Goal: Task Accomplishment & Management: Manage account settings

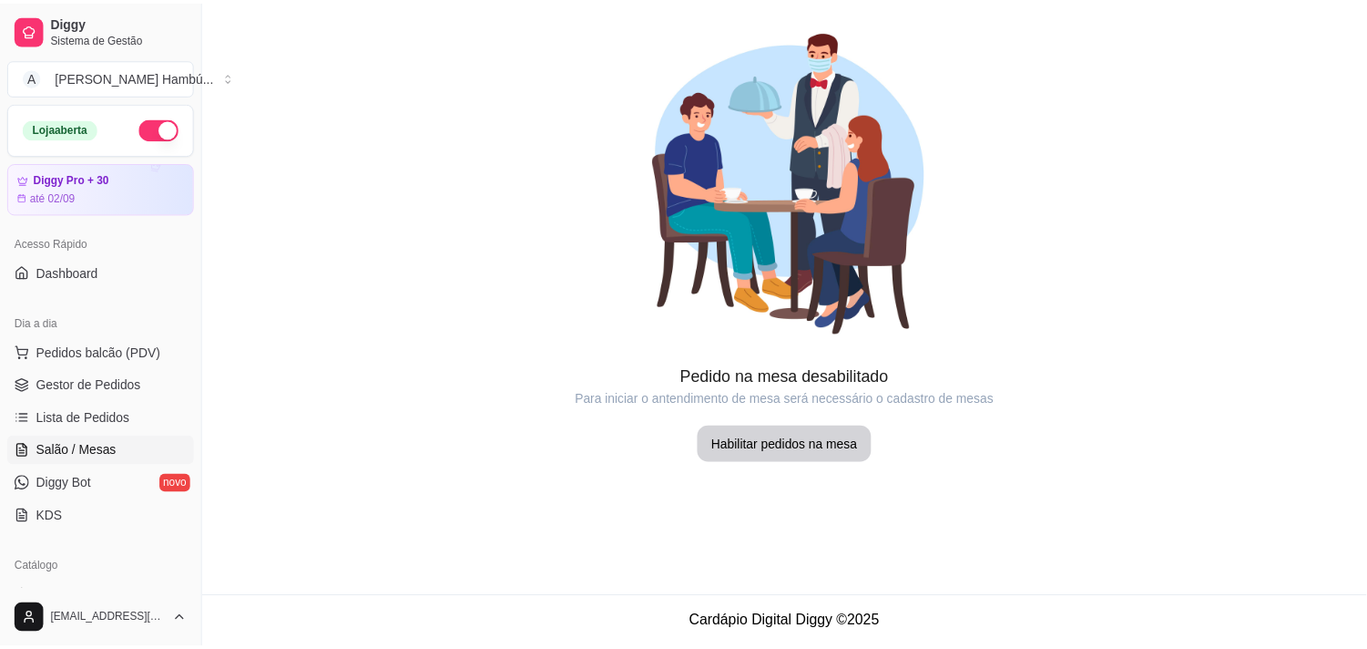
scroll to position [202, 0]
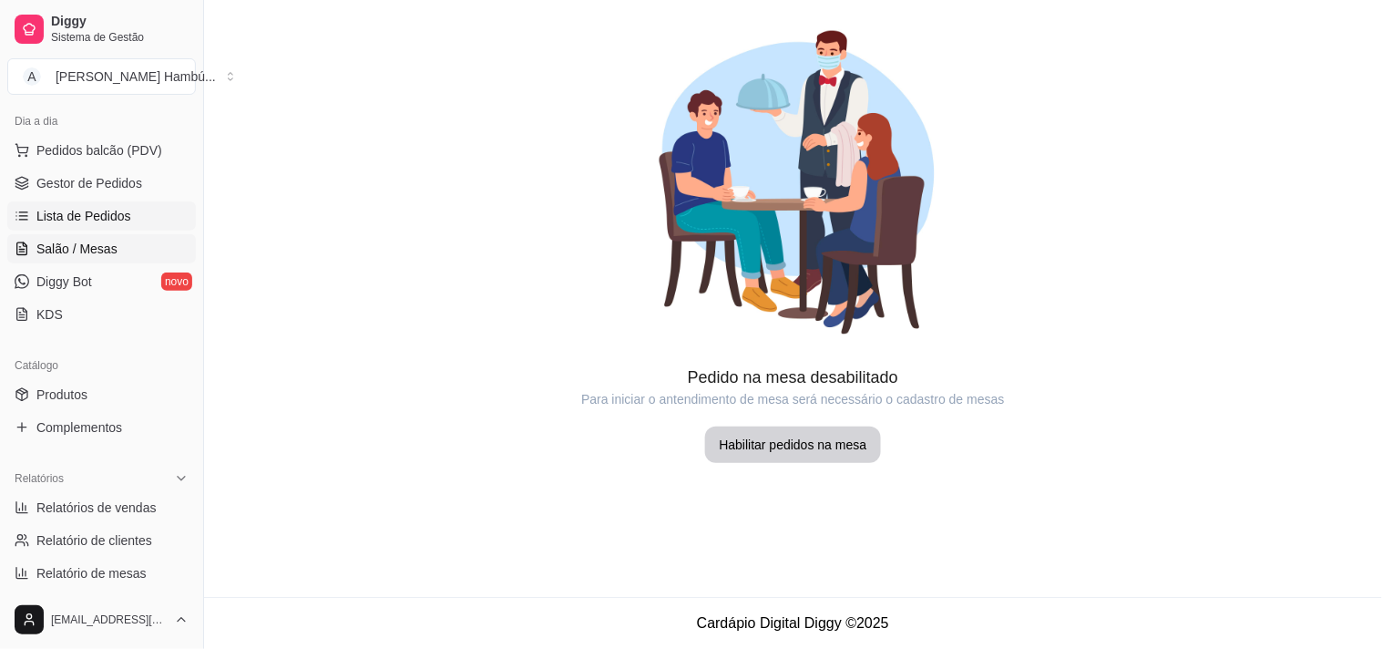
click at [132, 222] on link "Lista de Pedidos" at bounding box center [101, 215] width 189 height 29
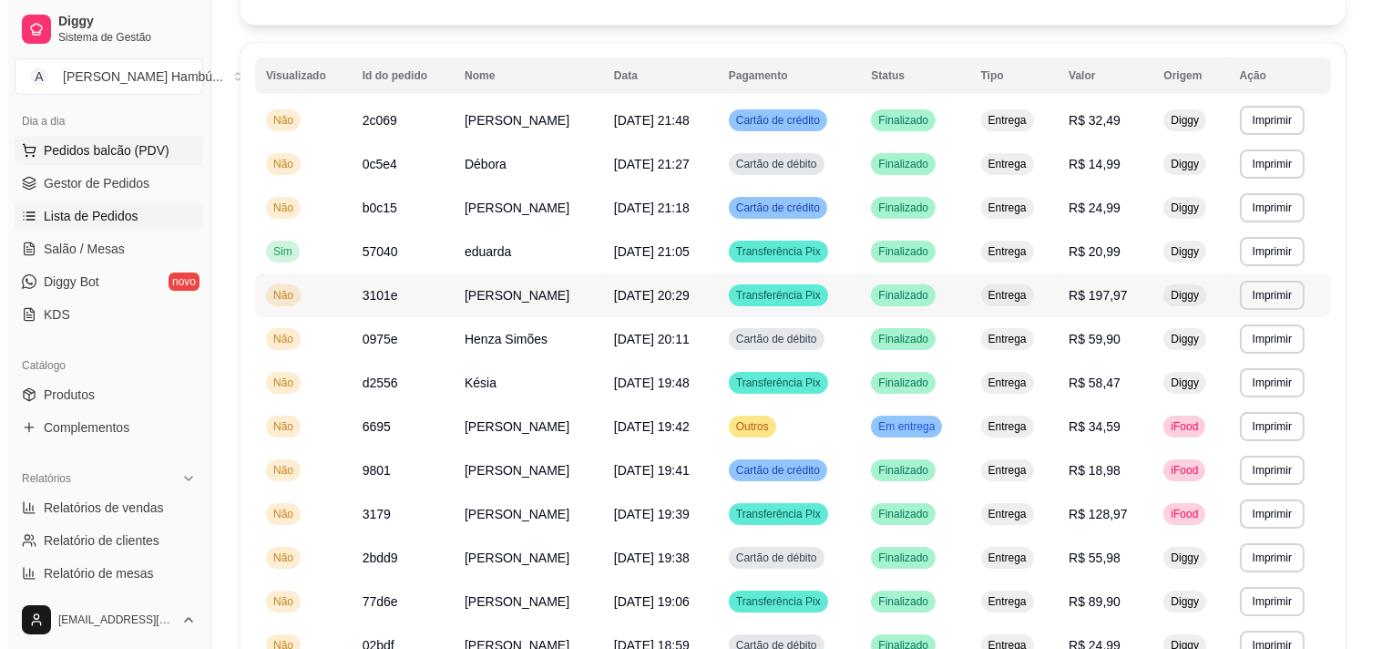
scroll to position [101, 0]
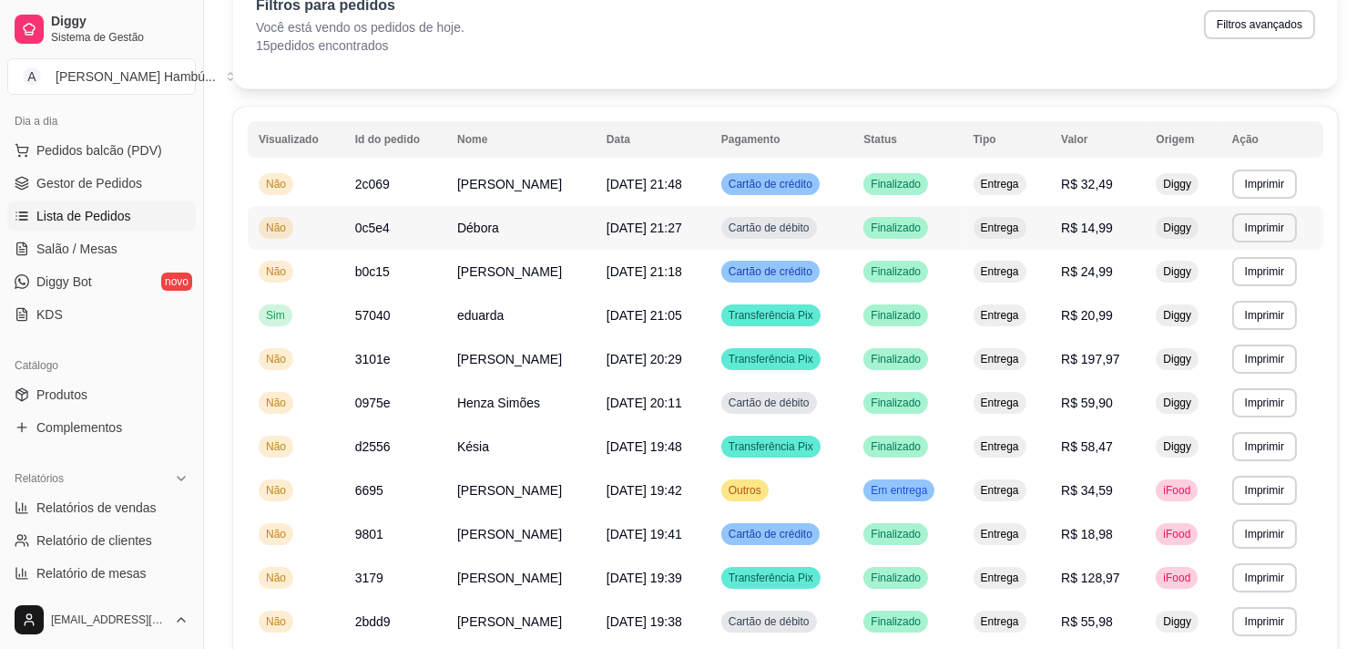
click at [620, 207] on td "[DATE] 21:27" at bounding box center [653, 228] width 115 height 44
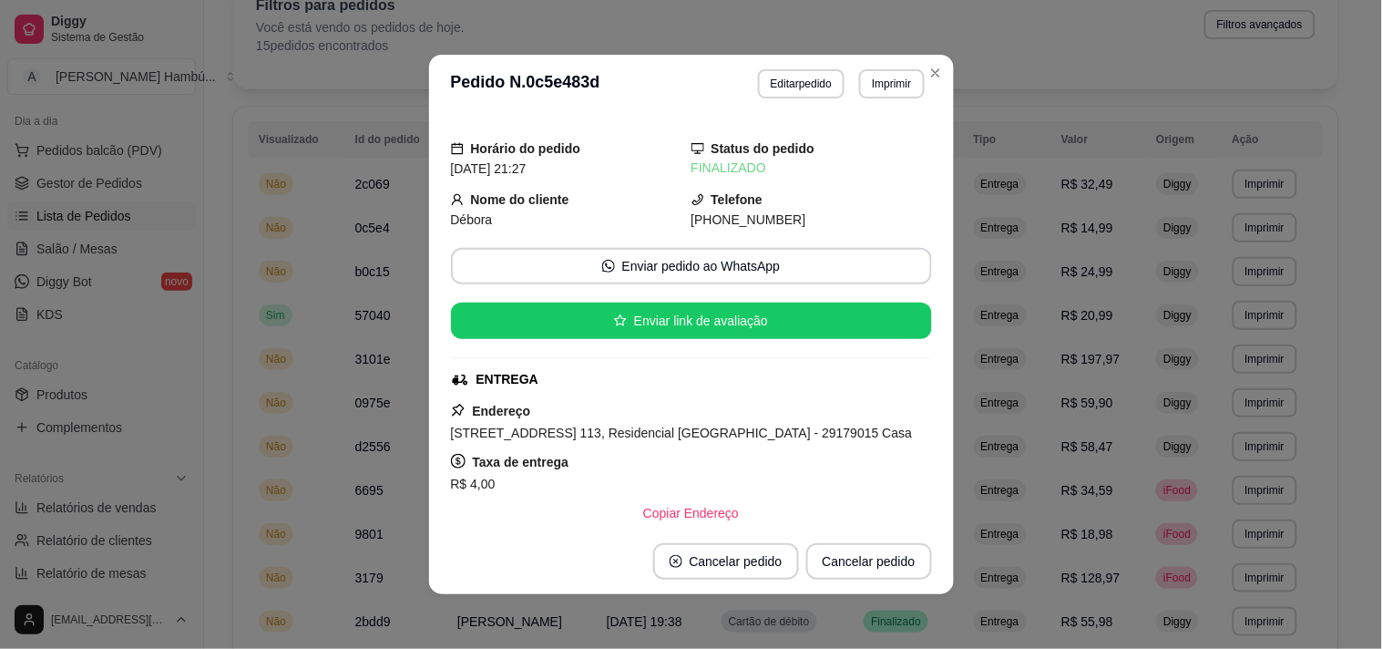
click at [945, 82] on header "**********" at bounding box center [691, 84] width 525 height 58
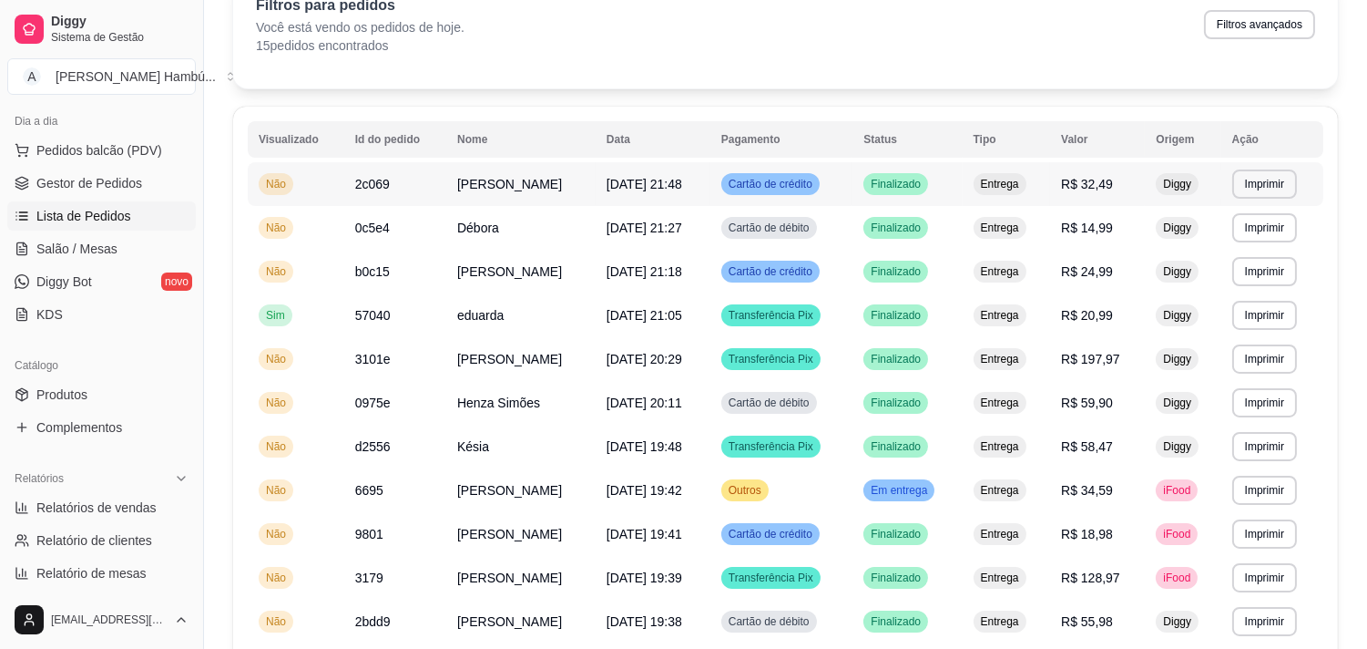
click at [683, 167] on td "[DATE] 21:48" at bounding box center [653, 184] width 115 height 44
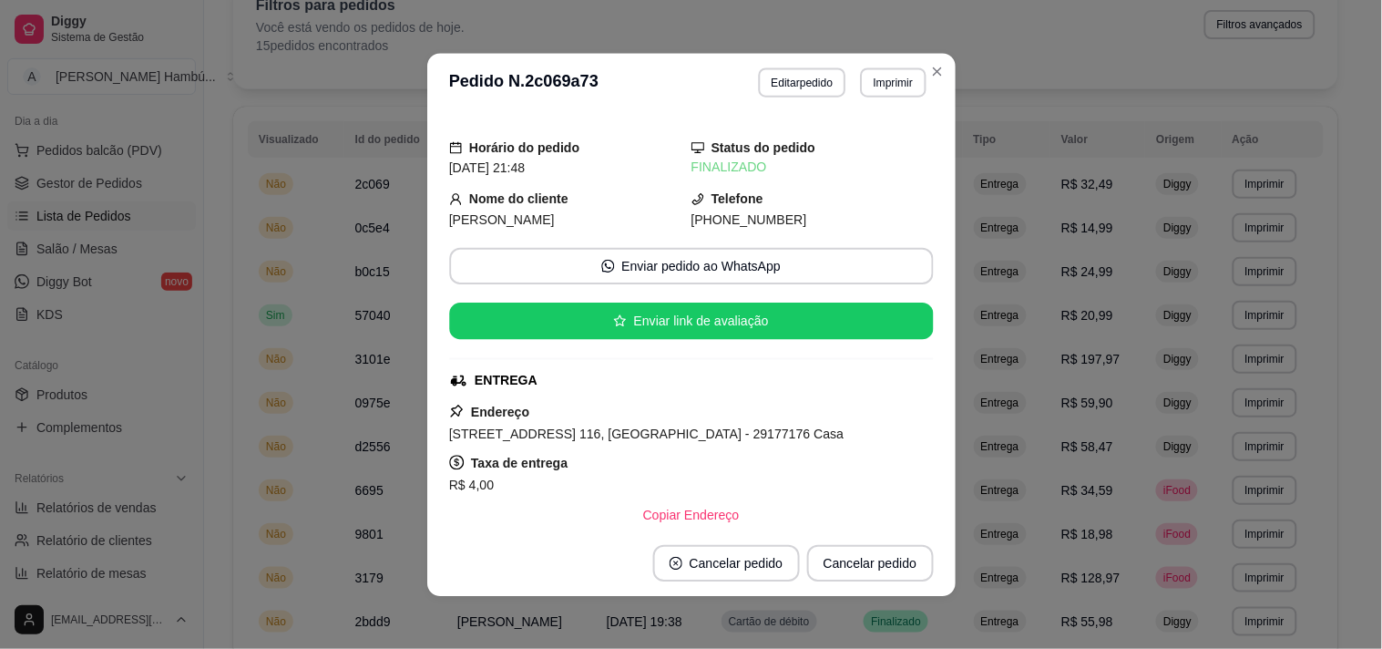
click at [665, 179] on div "Horário do pedido [DATE] 21:48 Status do pedido FINALIZADO Nome do cliente Eric…" at bounding box center [691, 320] width 485 height 404
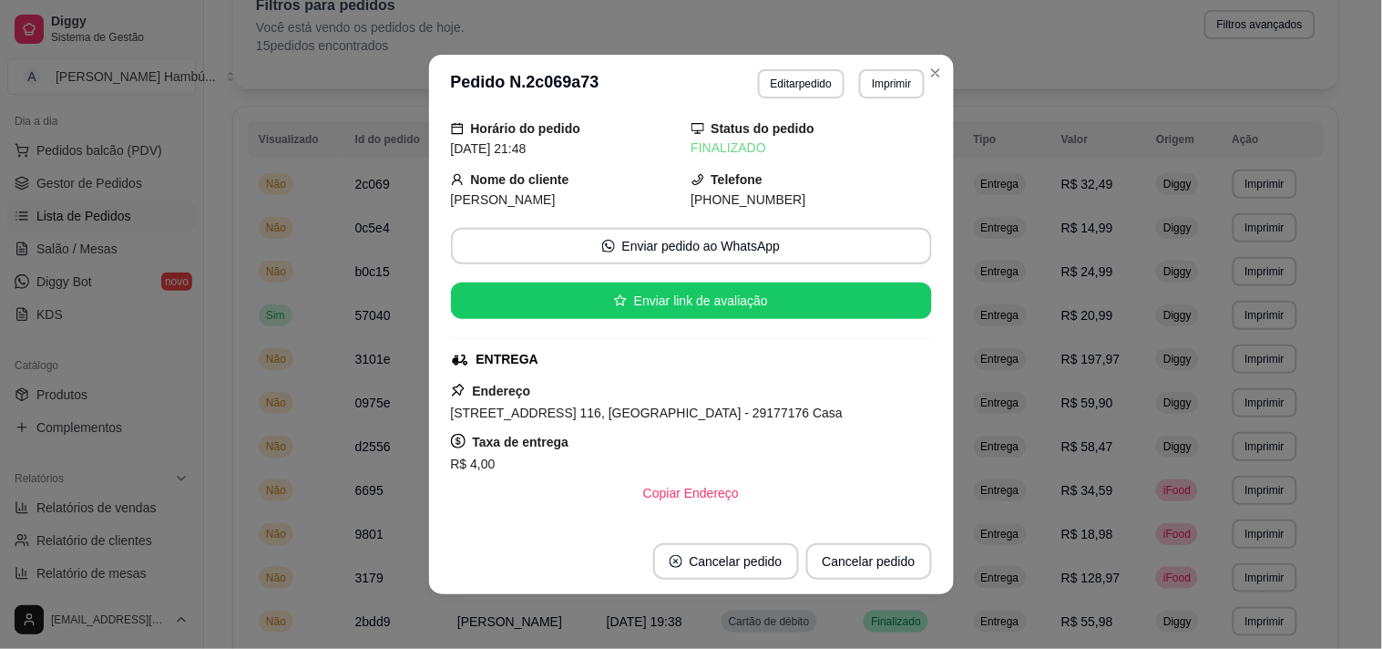
scroll to position [0, 0]
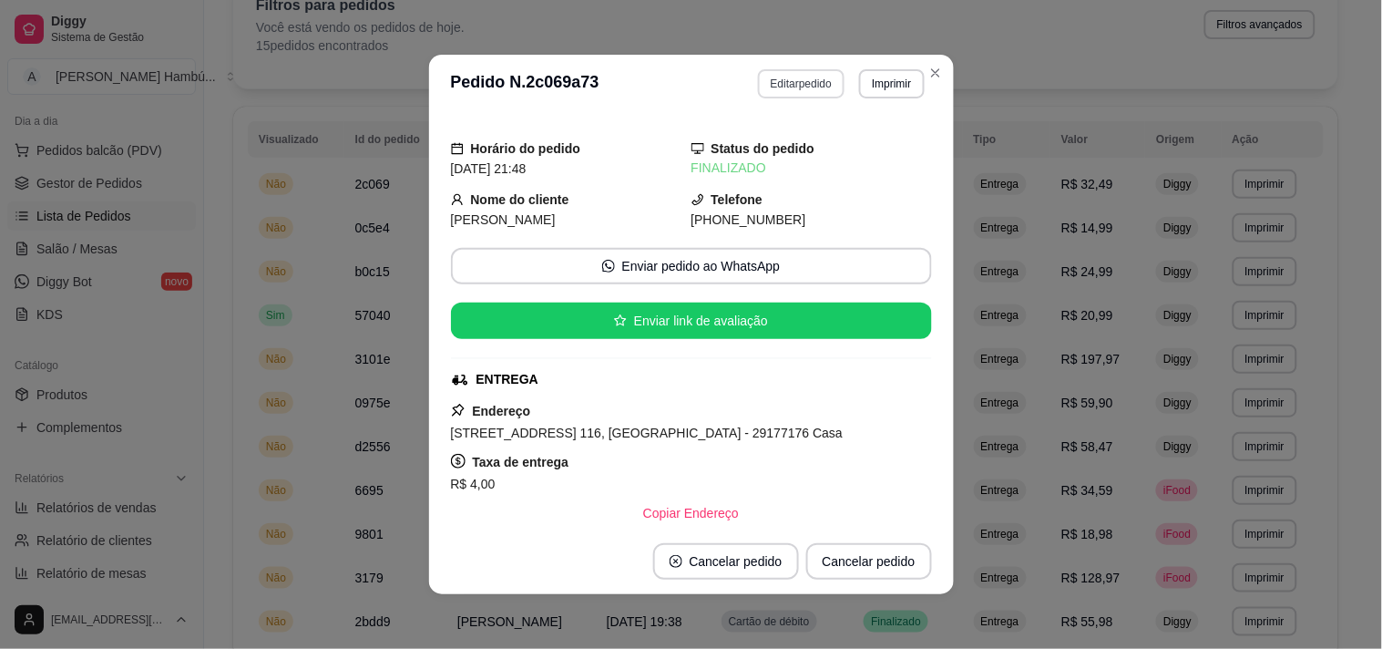
click at [789, 96] on button "Editar pedido" at bounding box center [801, 83] width 87 height 29
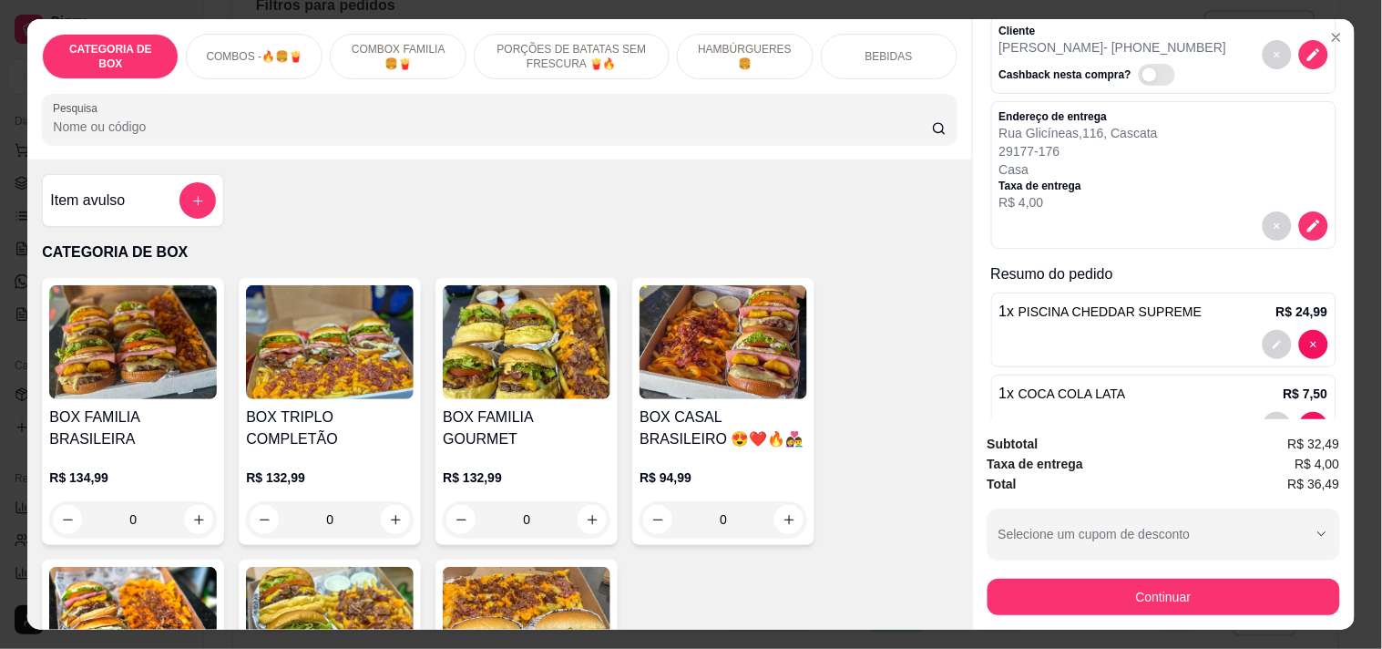
scroll to position [149, 0]
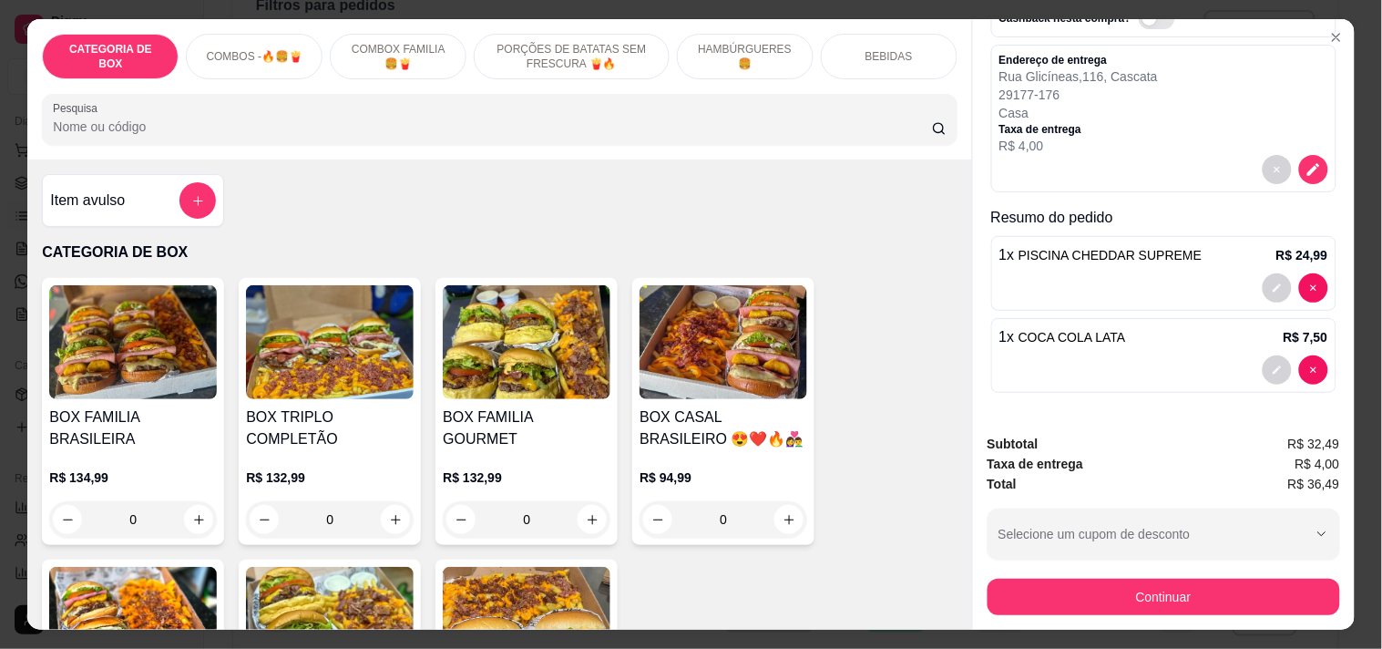
click at [1125, 250] on span "PISCINA CHEDDAR SUPREME" at bounding box center [1109, 255] width 183 height 15
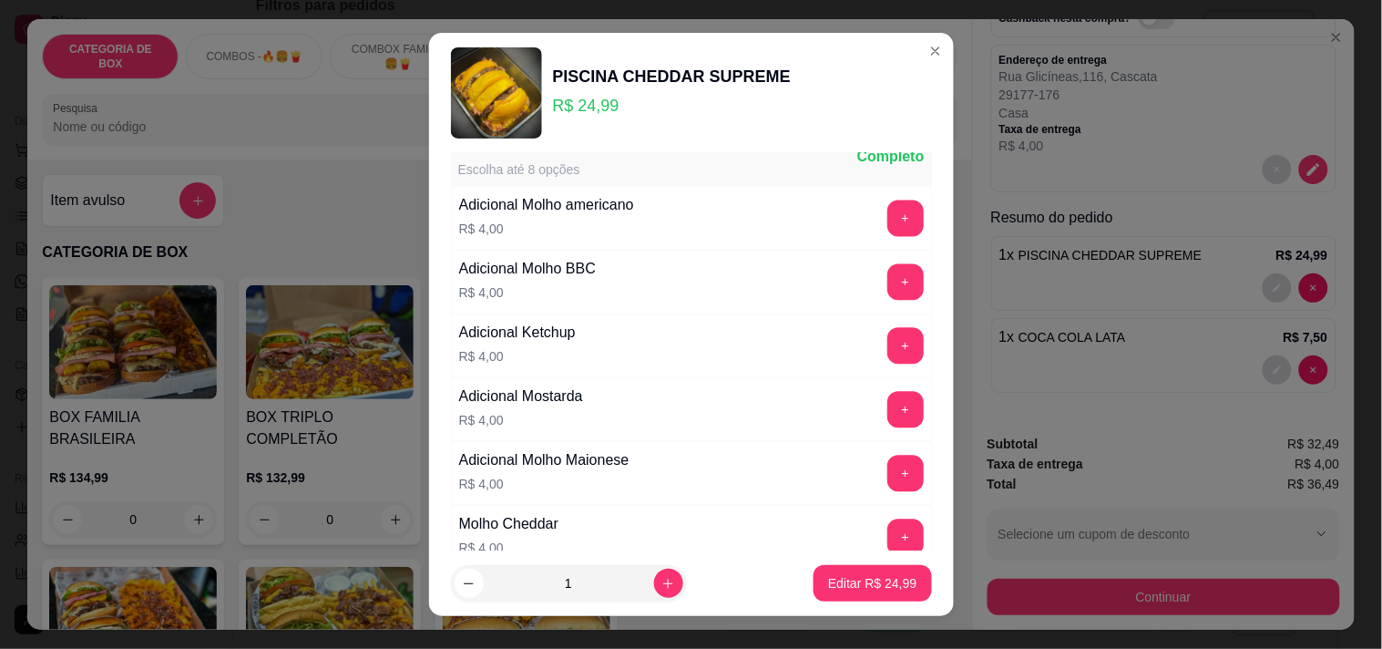
scroll to position [1214, 0]
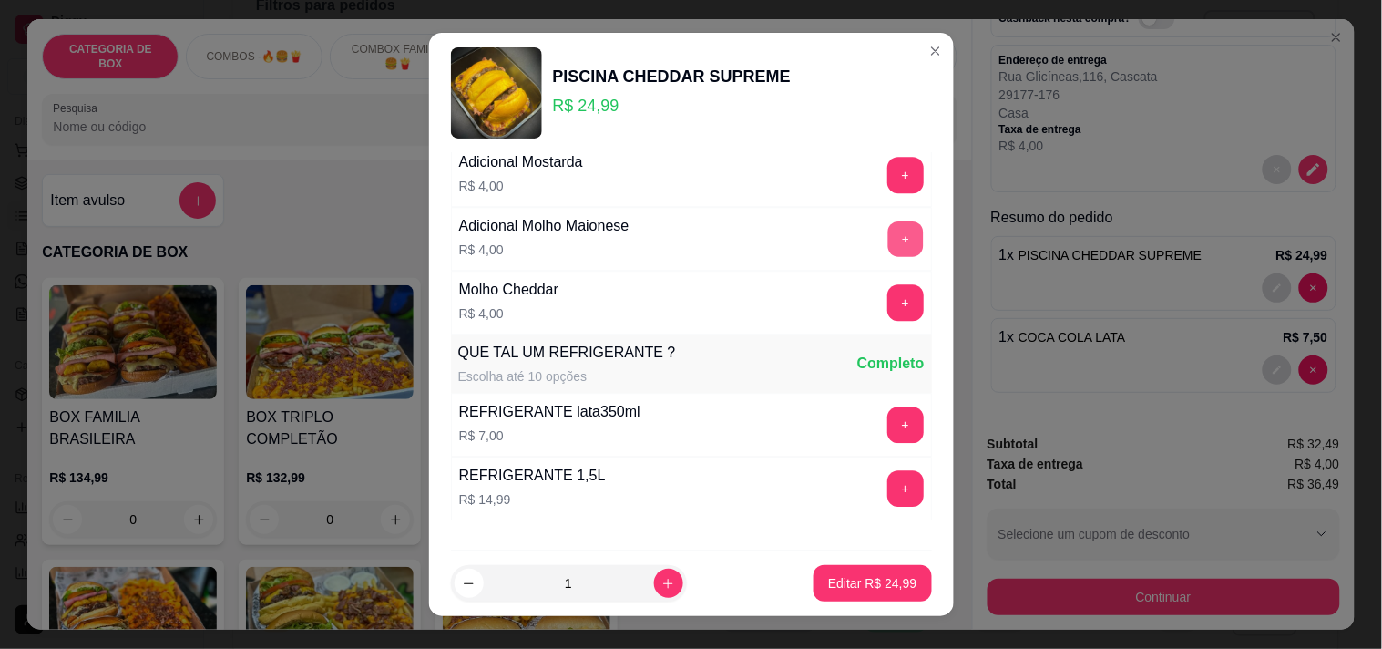
click at [887, 241] on button "+" at bounding box center [905, 238] width 36 height 36
click at [845, 593] on button "Editar R$ 32,99" at bounding box center [872, 583] width 118 height 36
type input "0"
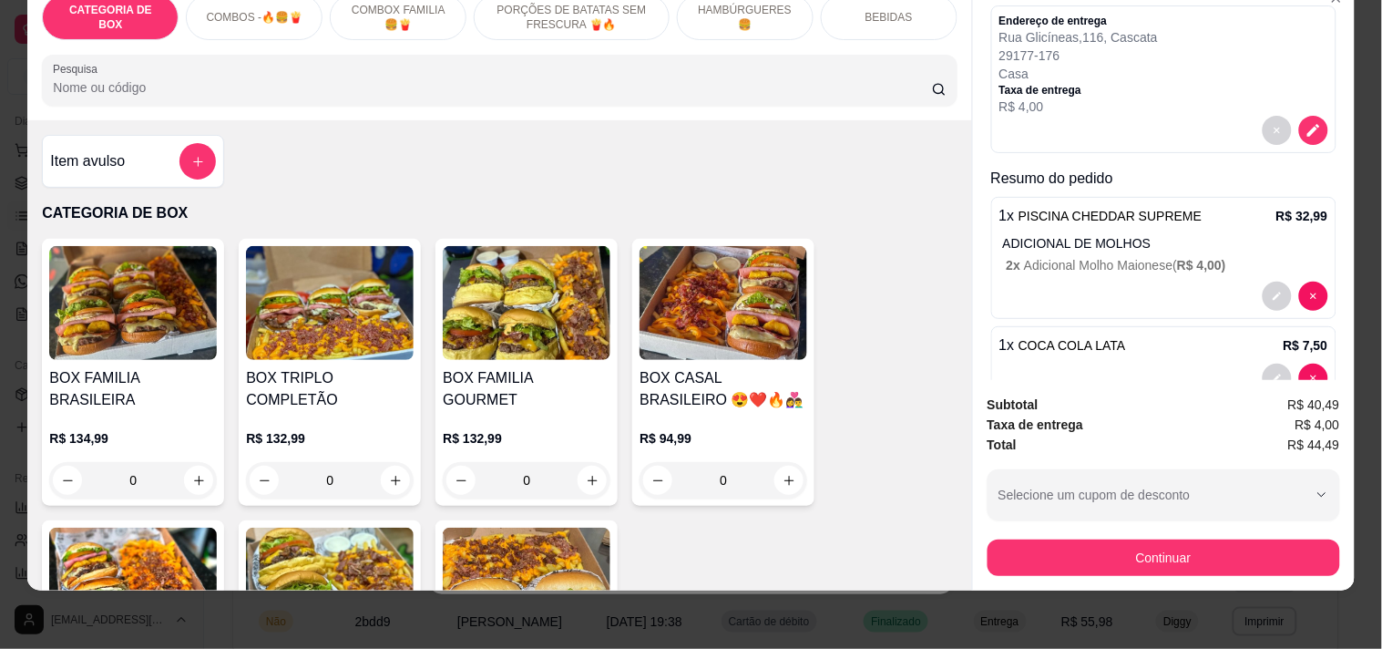
scroll to position [196, 0]
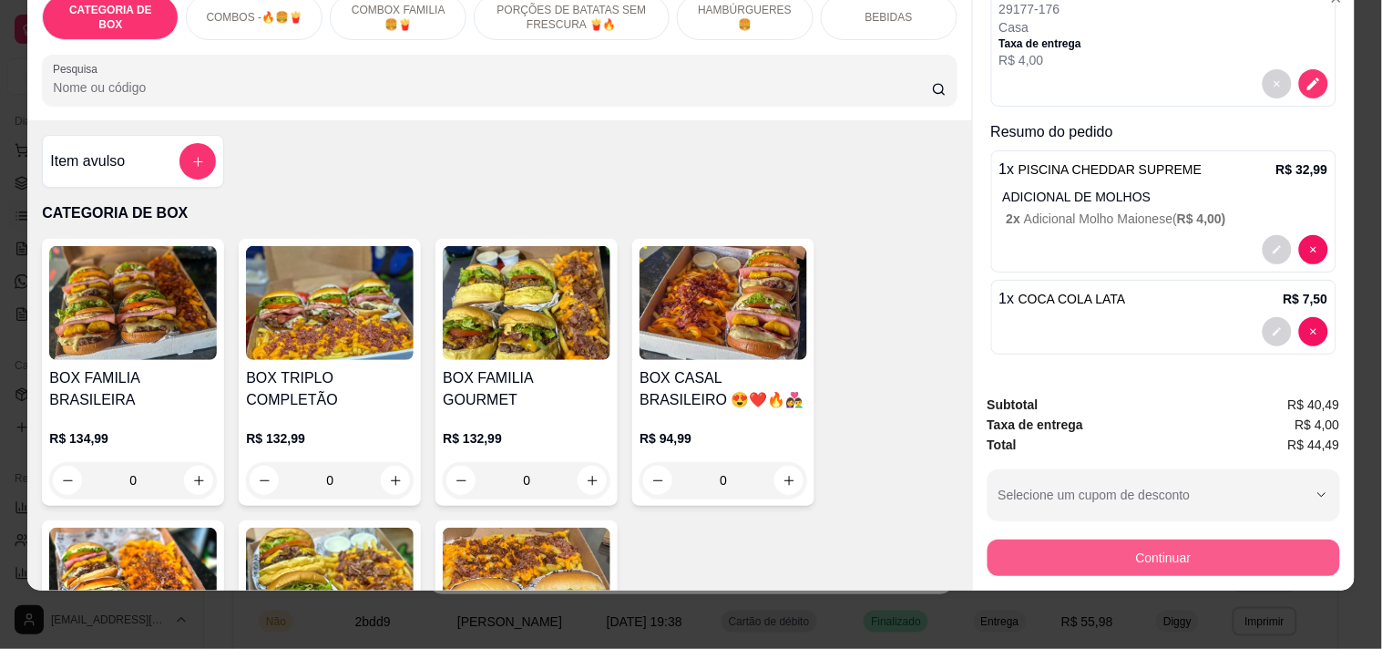
click at [1173, 542] on button "Continuar" at bounding box center [1163, 557] width 353 height 36
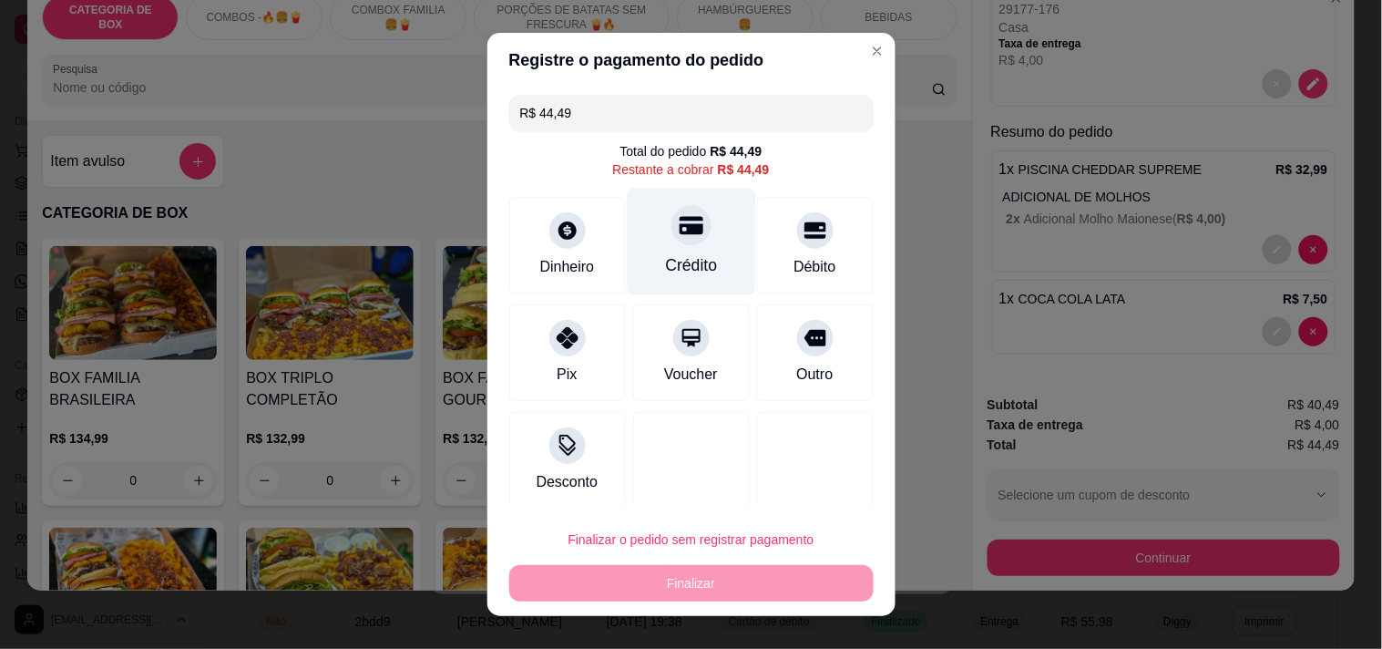
click at [715, 242] on div "Crédito" at bounding box center [691, 241] width 128 height 107
type input "R$ 0,00"
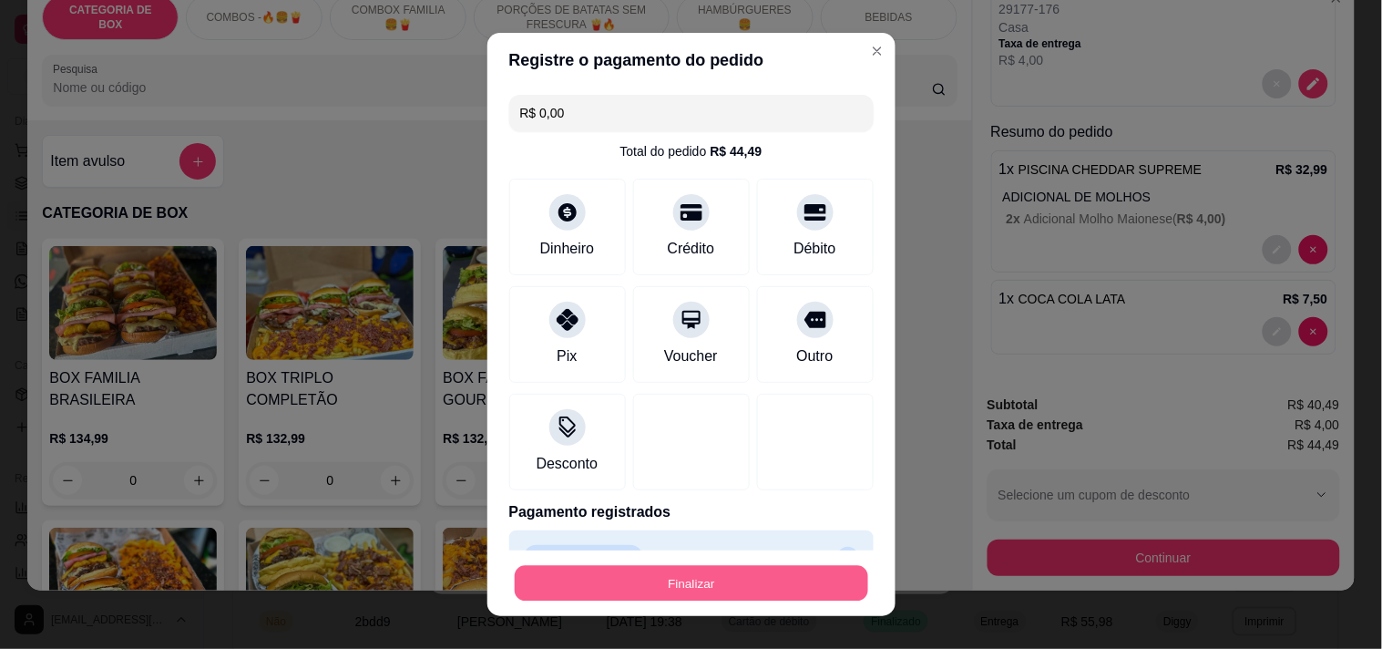
click at [749, 572] on button "Finalizar" at bounding box center [691, 584] width 353 height 36
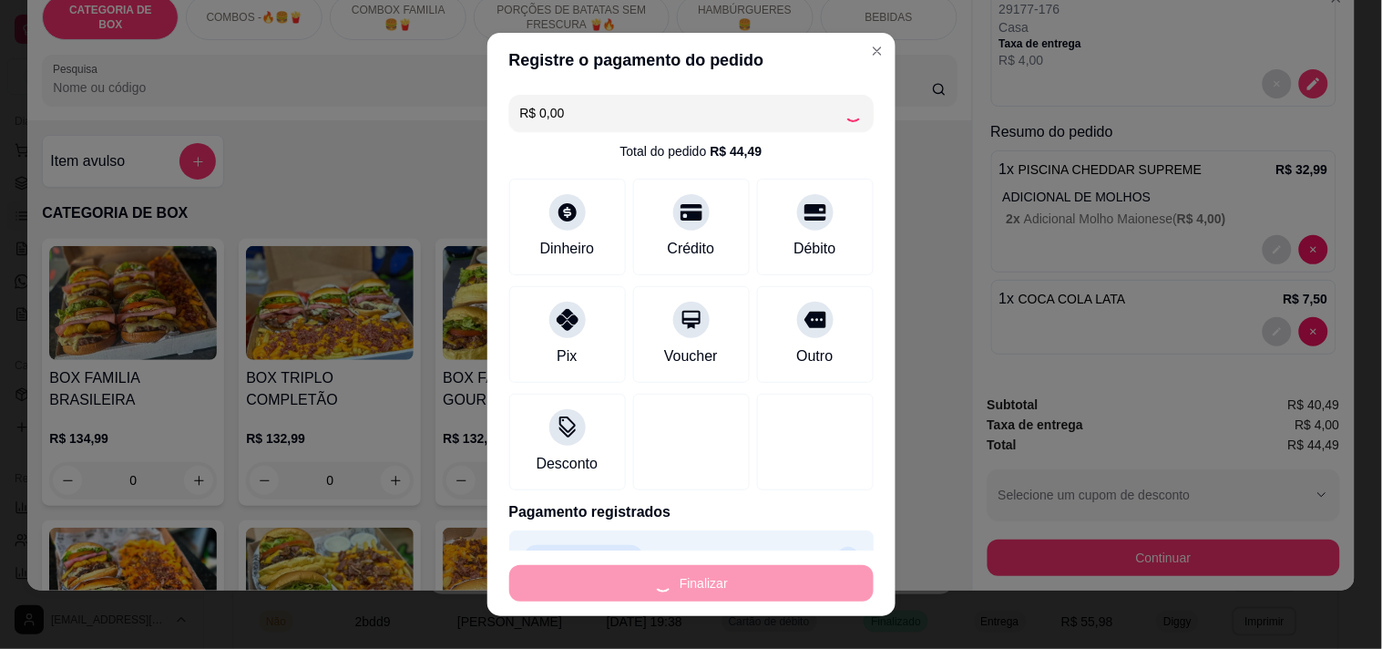
type input "0"
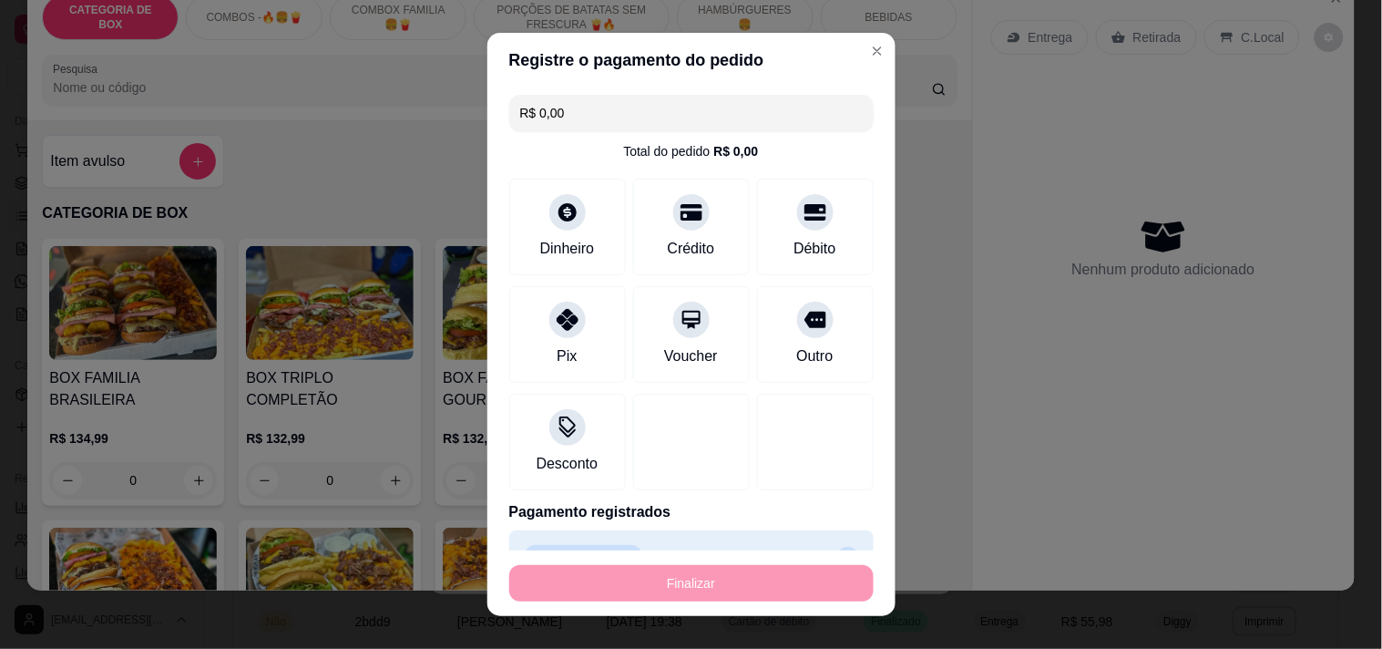
type input "-R$ 44,49"
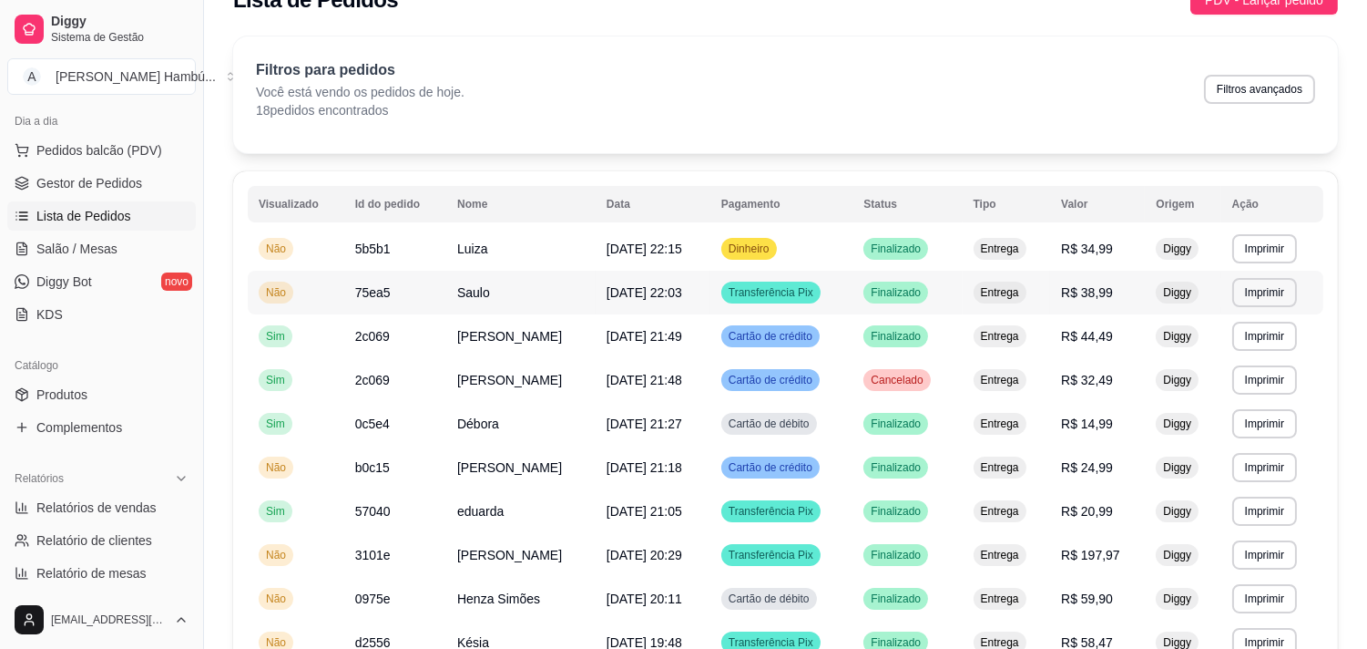
scroll to position [0, 0]
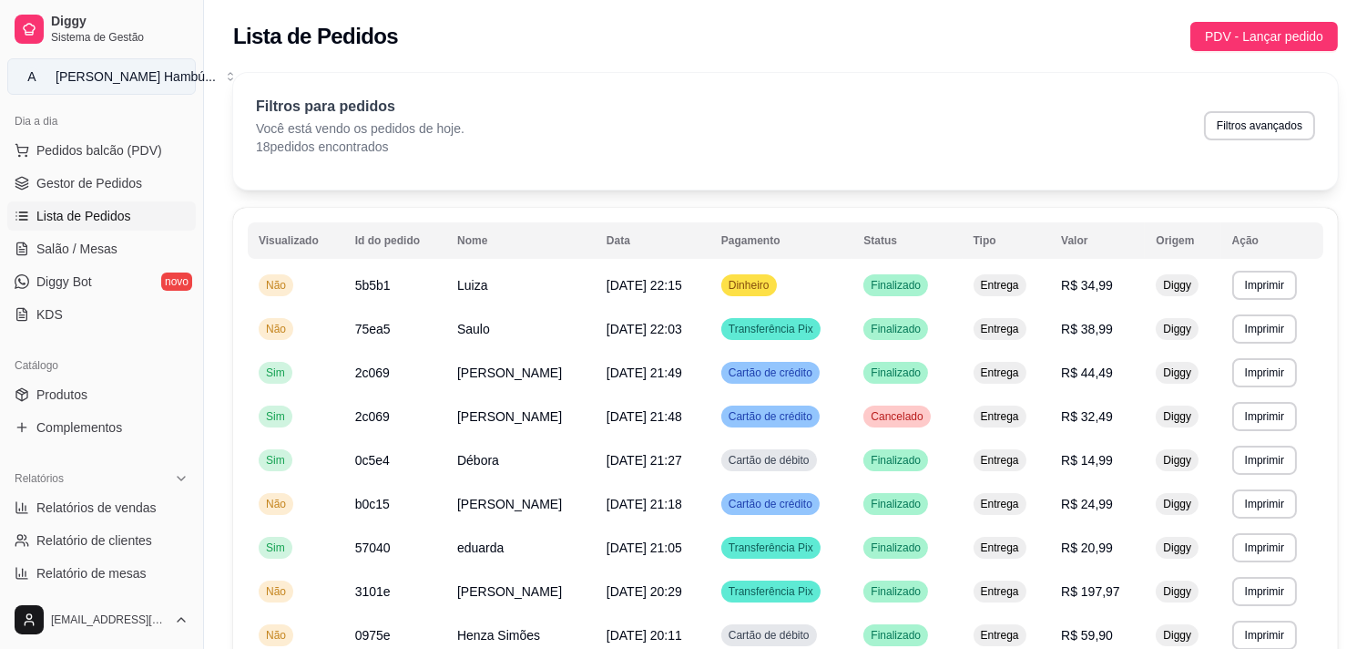
click at [126, 79] on div "[PERSON_NAME] Hambú ..." at bounding box center [136, 76] width 160 height 18
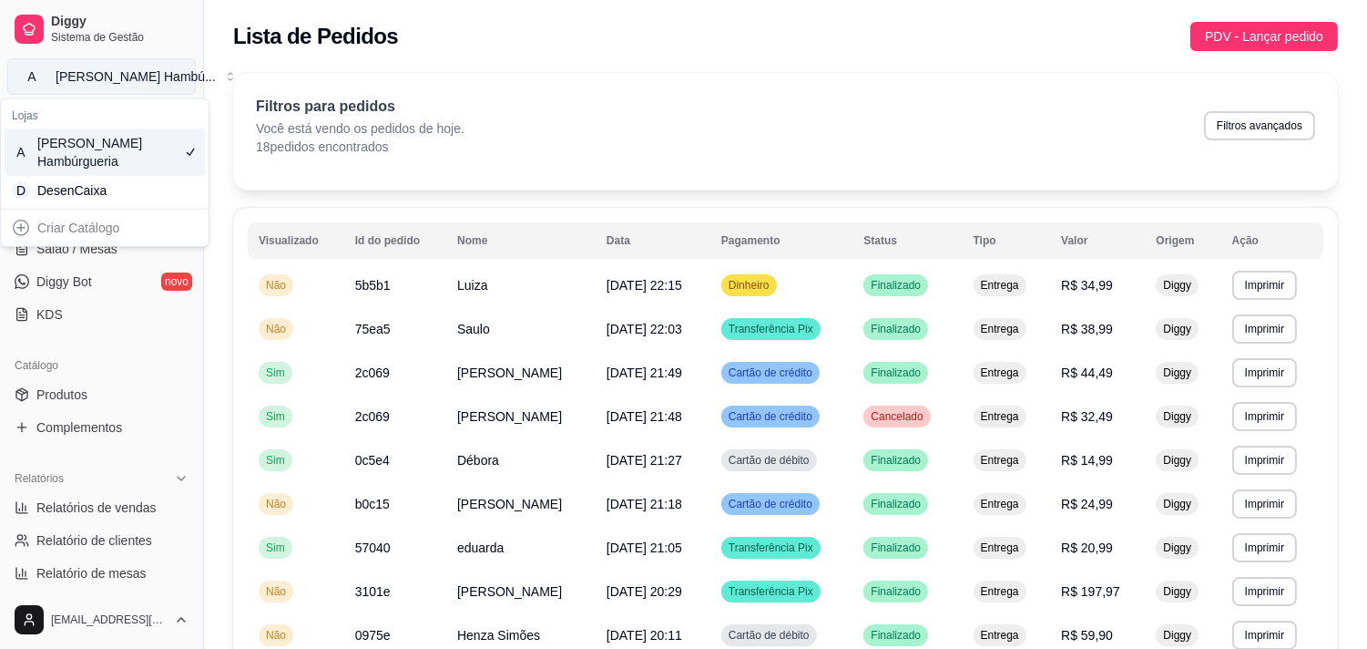
click at [126, 79] on div "[PERSON_NAME] Hambú ..." at bounding box center [136, 76] width 160 height 18
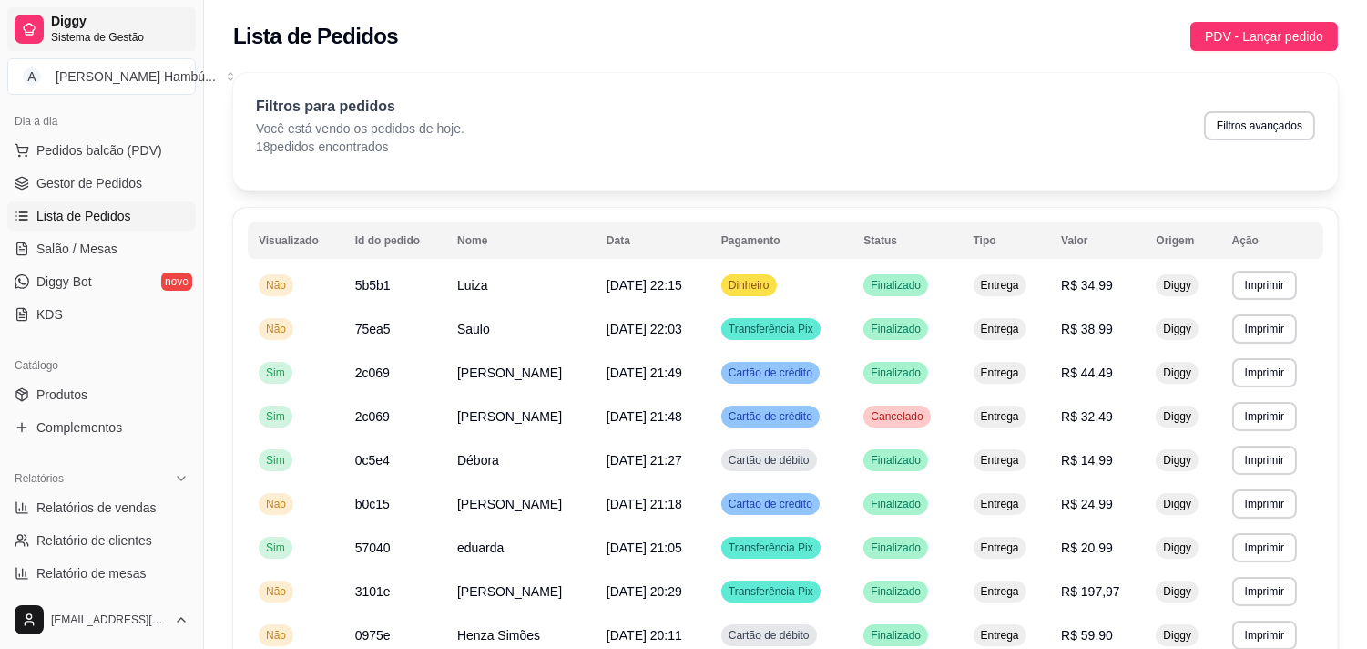
click at [119, 37] on span "Sistema de Gestão" at bounding box center [120, 37] width 138 height 15
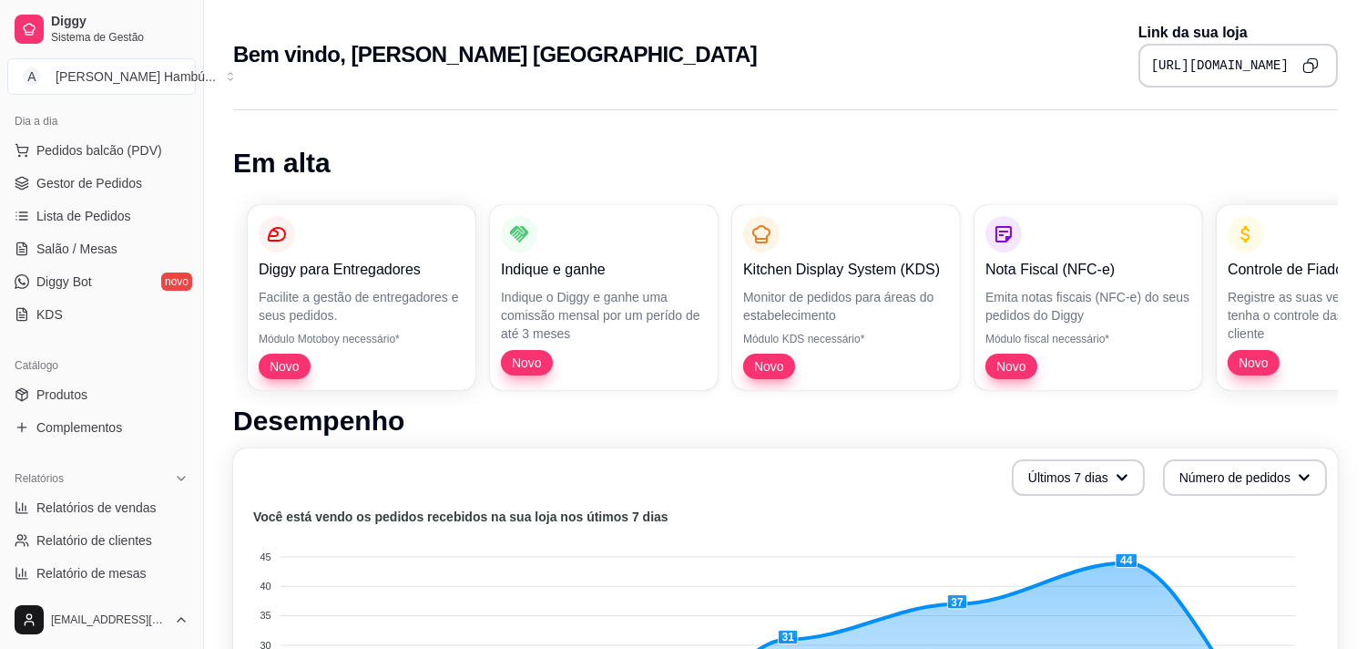
drag, startPoint x: 6, startPoint y: 337, endPoint x: 5, endPoint y: 324, distance: 12.8
click at [110, 221] on span "Lista de Pedidos" at bounding box center [83, 216] width 95 height 18
